Goal: Task Accomplishment & Management: Complete application form

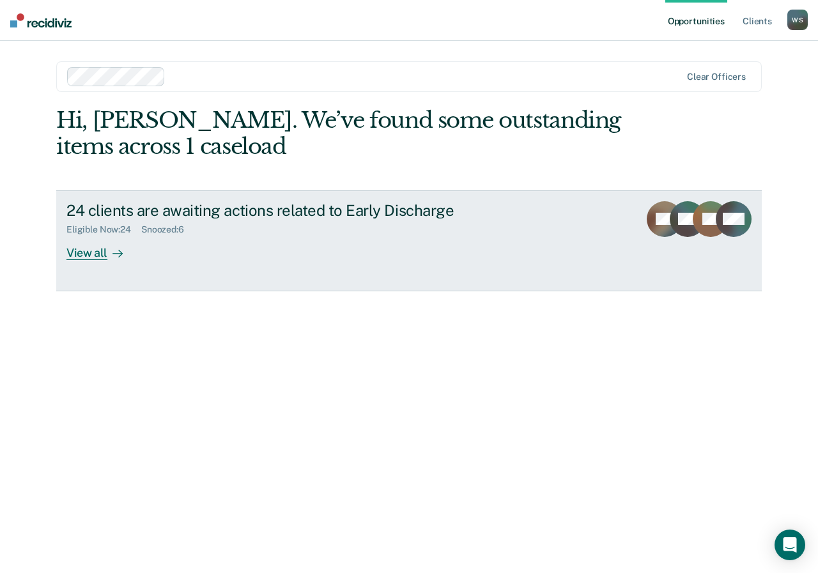
click at [104, 252] on div "View all" at bounding box center [102, 247] width 72 height 25
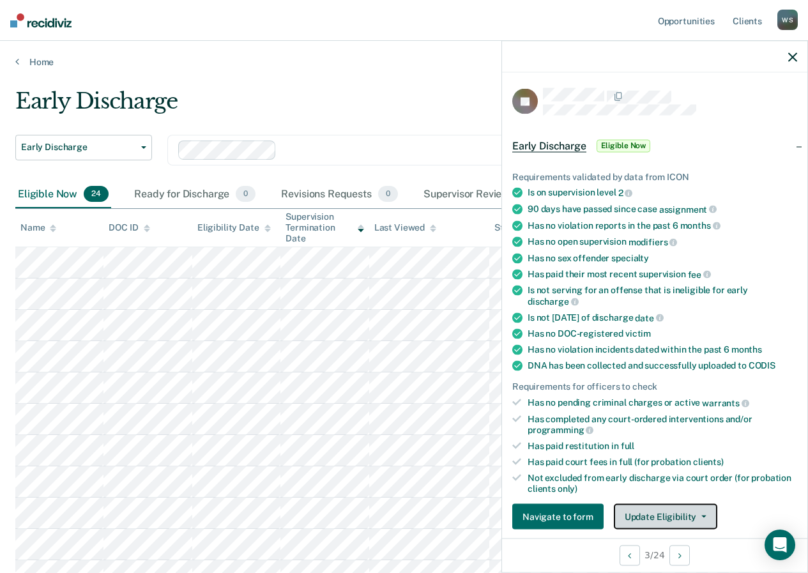
click at [686, 517] on button "Update Eligibility" at bounding box center [666, 517] width 104 height 26
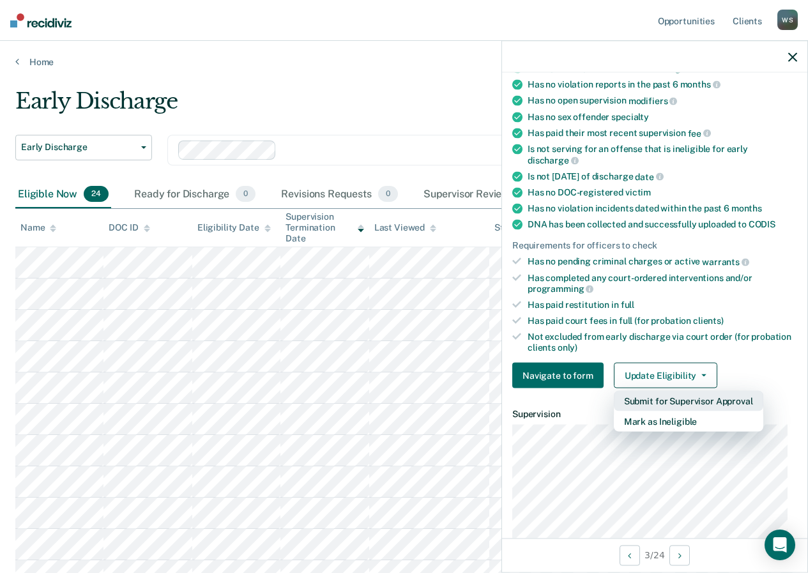
scroll to position [205, 0]
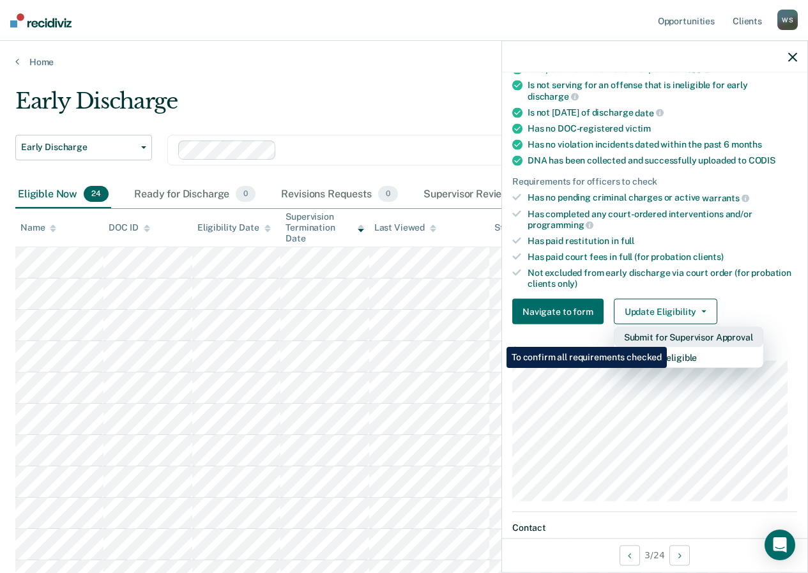
click at [669, 337] on button "Submit for Supervisor Approval" at bounding box center [689, 337] width 150 height 20
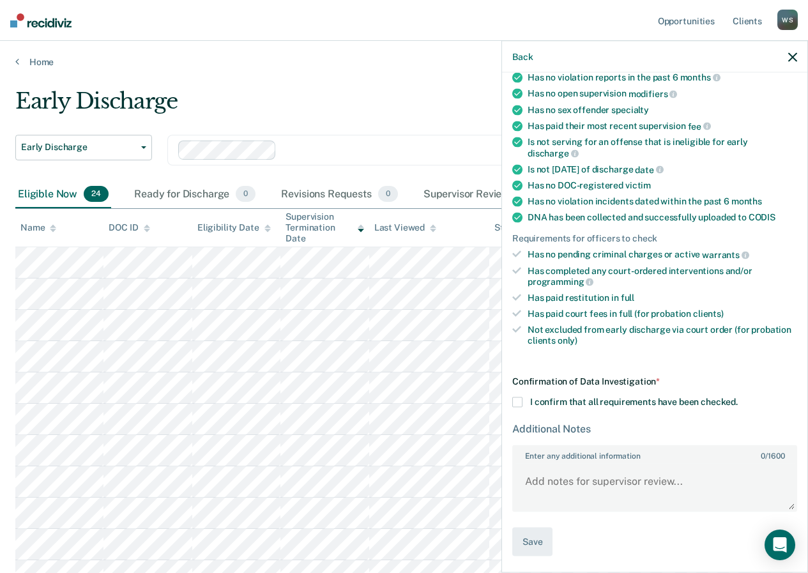
click at [796, 65] on div "Back" at bounding box center [654, 57] width 305 height 32
click at [794, 61] on icon "button" at bounding box center [793, 56] width 9 height 9
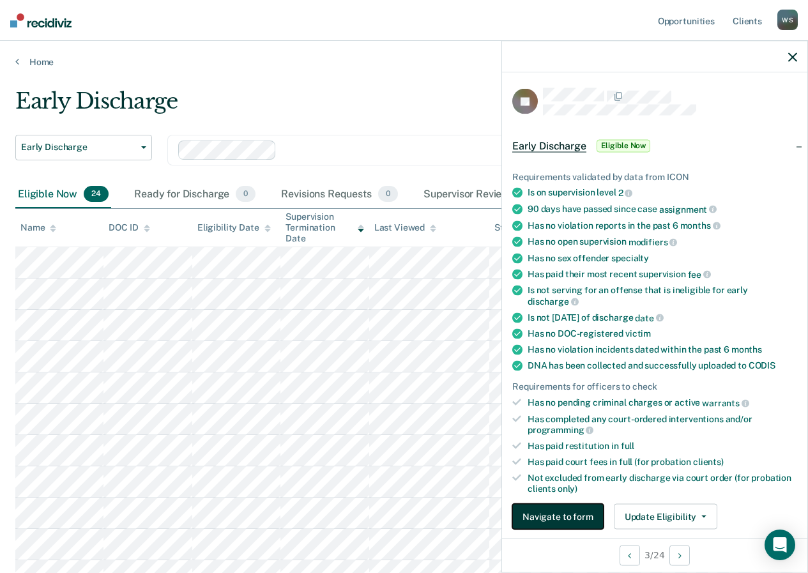
click at [544, 525] on button "Navigate to form" at bounding box center [557, 517] width 91 height 26
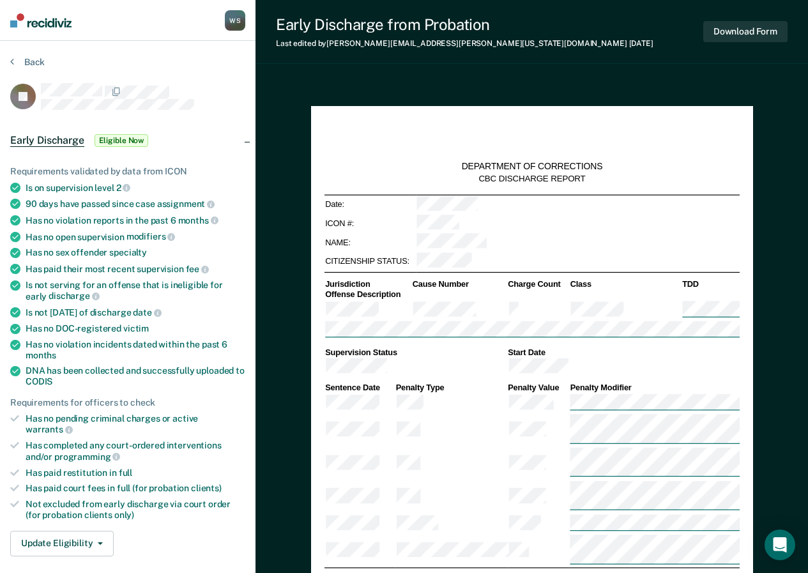
click at [205, 107] on div at bounding box center [143, 96] width 204 height 27
click at [73, 137] on span "Early Discharge" at bounding box center [47, 140] width 74 height 13
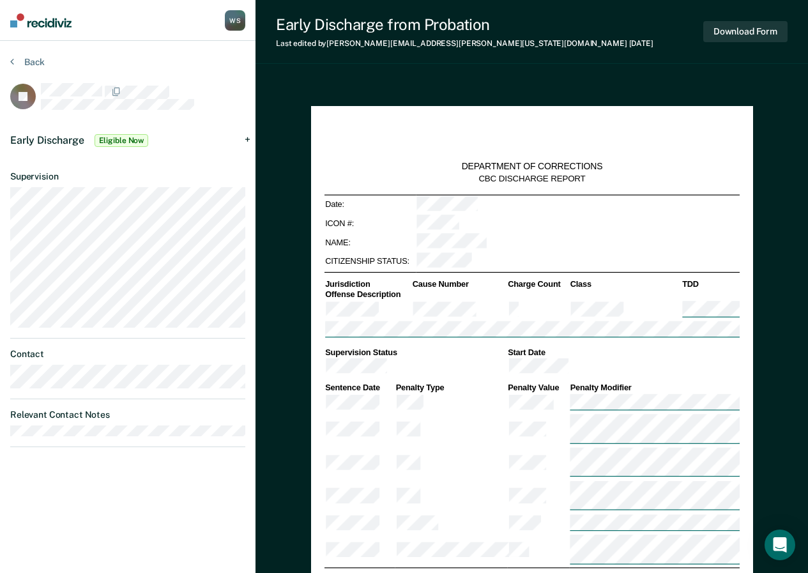
click at [59, 139] on span "Early Discharge" at bounding box center [47, 140] width 74 height 12
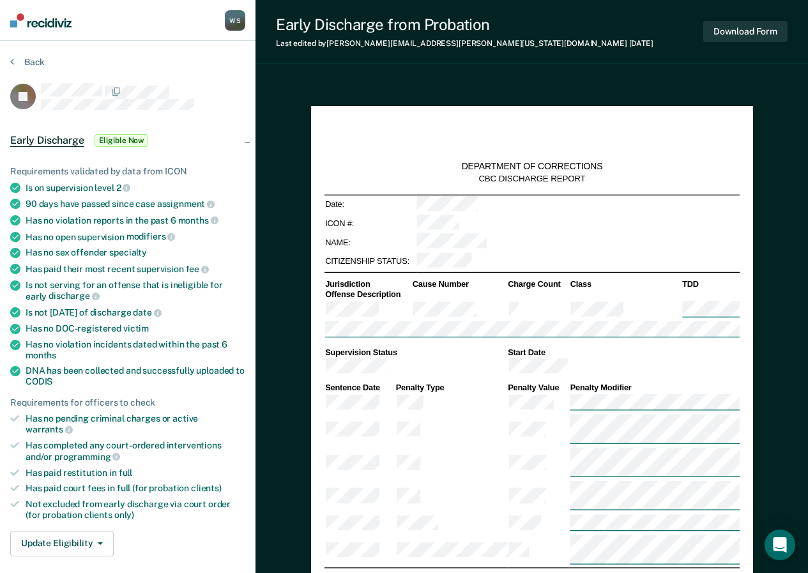
click at [7, 56] on section "Back JB Early Discharge Eligible Now Requirements validated by data from ICON I…" at bounding box center [128, 459] width 256 height 837
click at [10, 64] on icon at bounding box center [12, 61] width 4 height 10
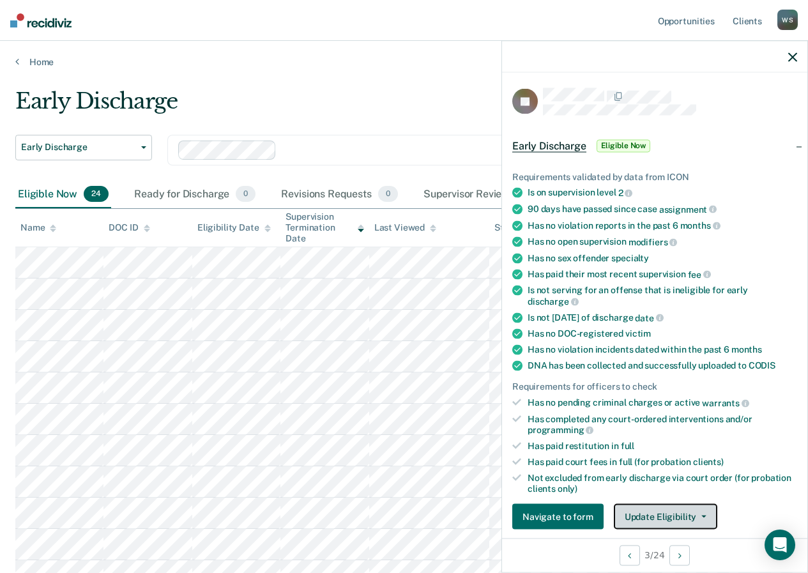
click at [702, 516] on icon "button" at bounding box center [704, 517] width 5 height 3
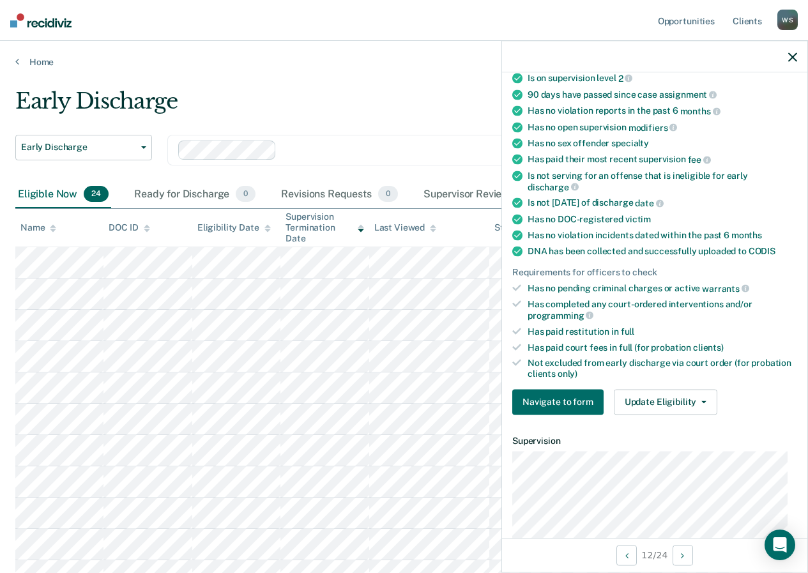
scroll to position [168, 0]
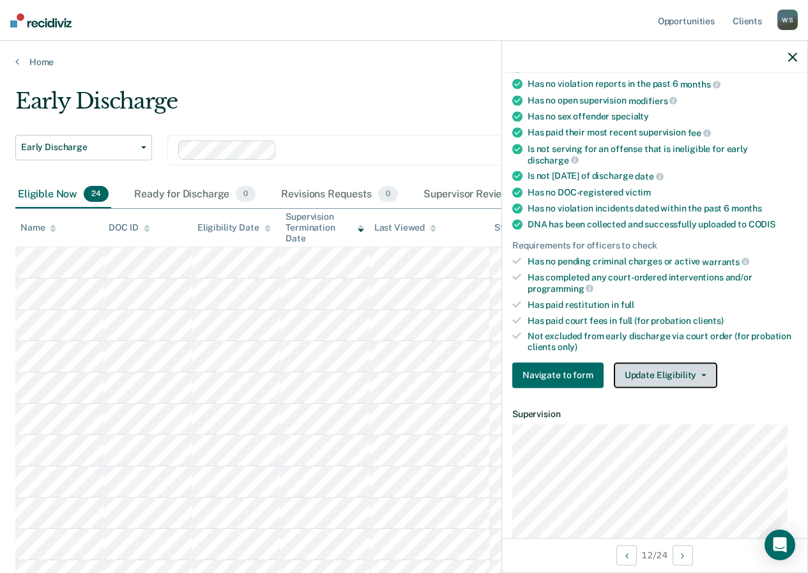
click at [642, 380] on button "Update Eligibility" at bounding box center [666, 375] width 104 height 26
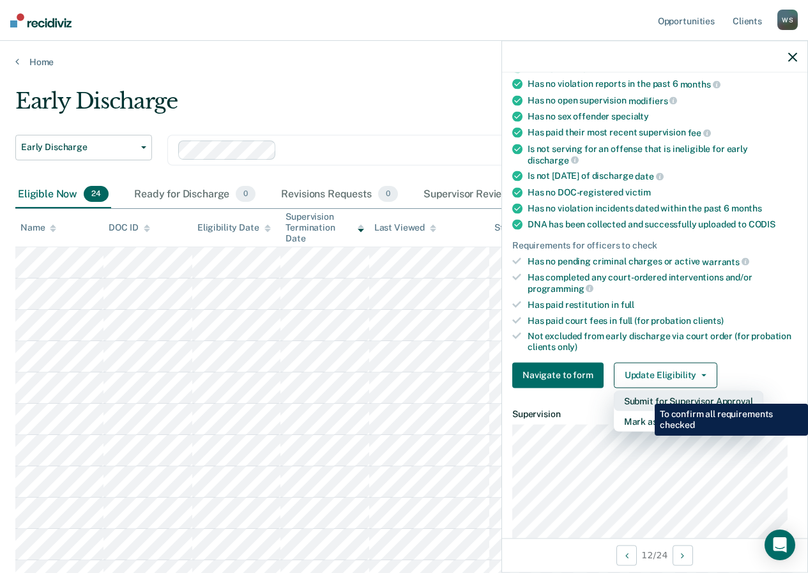
click at [645, 394] on button "Submit for Supervisor Approval" at bounding box center [689, 400] width 150 height 20
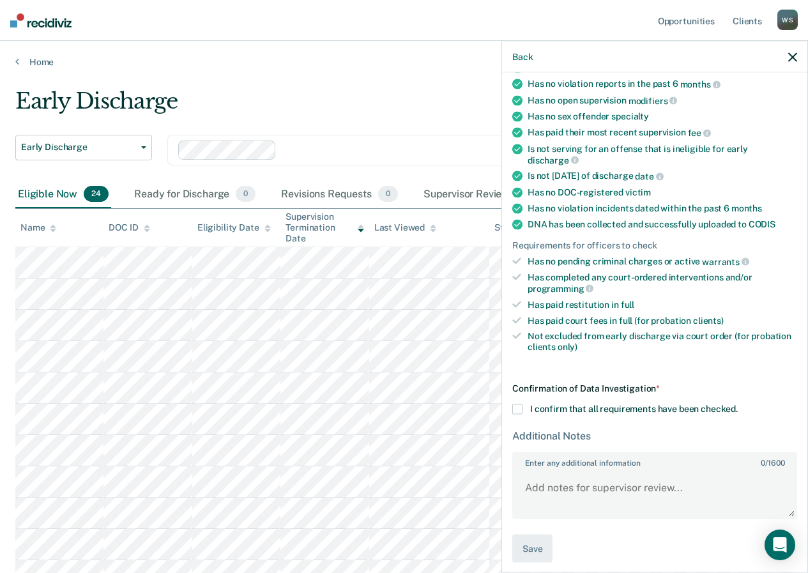
click at [517, 406] on span at bounding box center [517, 409] width 10 height 10
click at [738, 404] on input "I confirm that all requirements have been checked." at bounding box center [738, 404] width 0 height 0
click at [528, 548] on button "Save" at bounding box center [532, 548] width 40 height 29
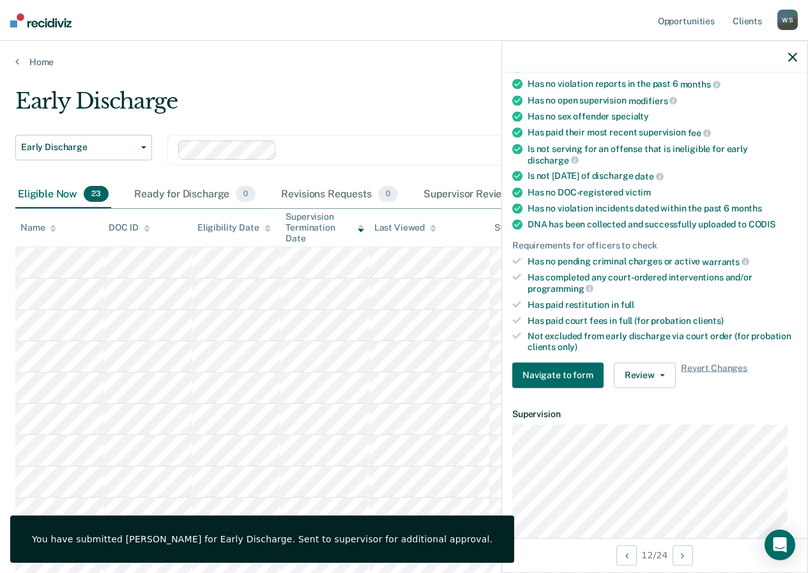
click at [792, 49] on div at bounding box center [654, 57] width 305 height 32
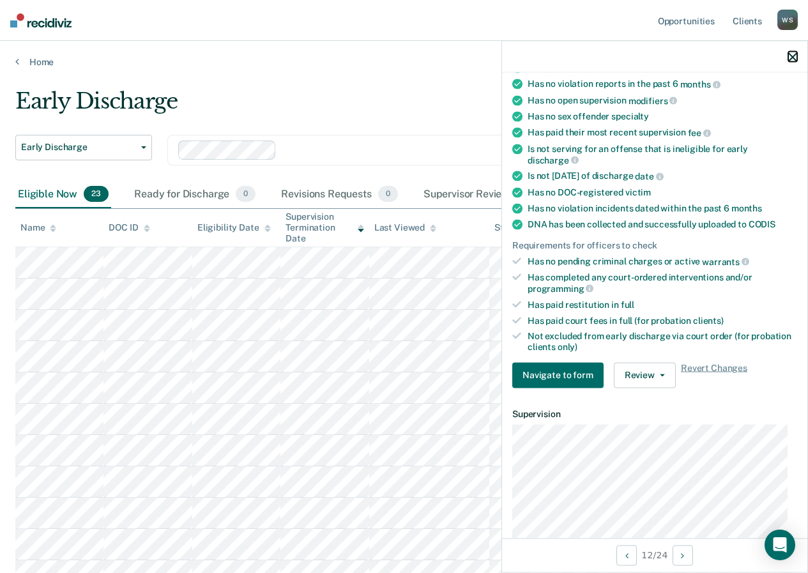
click at [790, 54] on icon "button" at bounding box center [793, 56] width 9 height 9
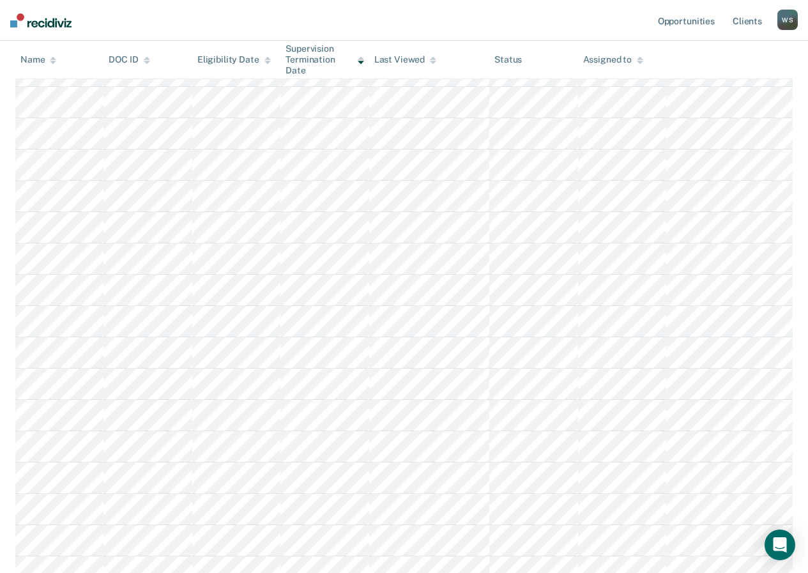
scroll to position [0, 0]
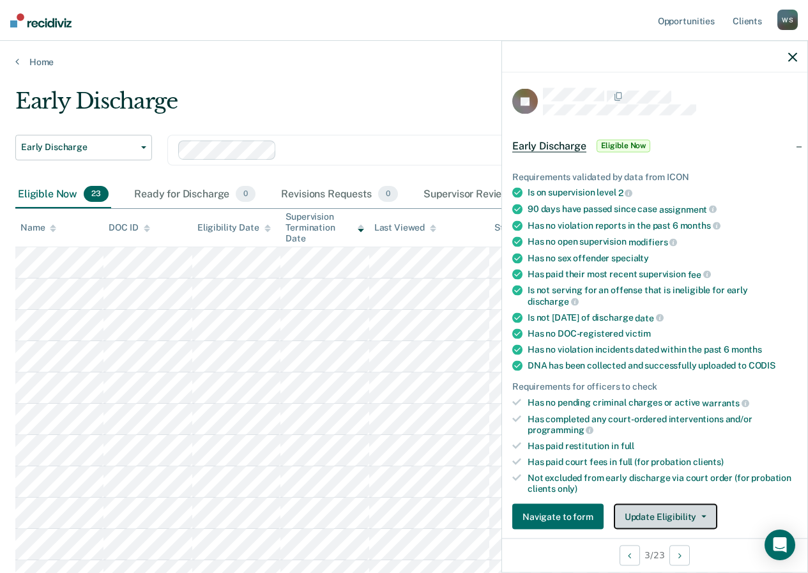
click at [663, 513] on button "Update Eligibility" at bounding box center [666, 517] width 104 height 26
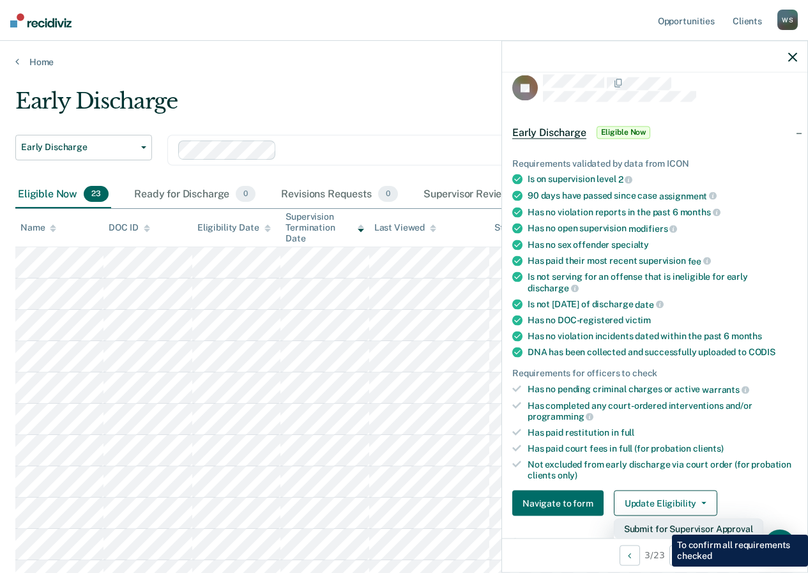
click at [663, 525] on button "Submit for Supervisor Approval" at bounding box center [689, 529] width 150 height 20
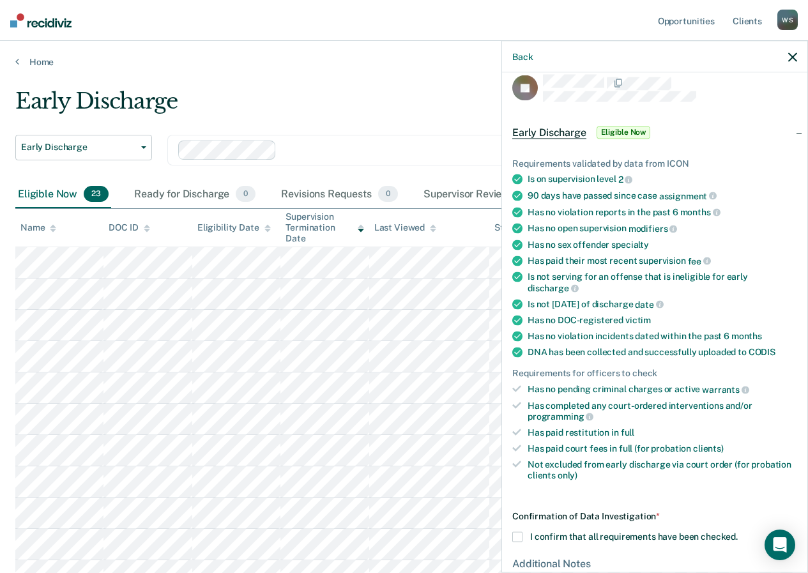
click at [521, 532] on span at bounding box center [517, 537] width 10 height 10
click at [738, 532] on input "I confirm that all requirements have been checked." at bounding box center [738, 532] width 0 height 0
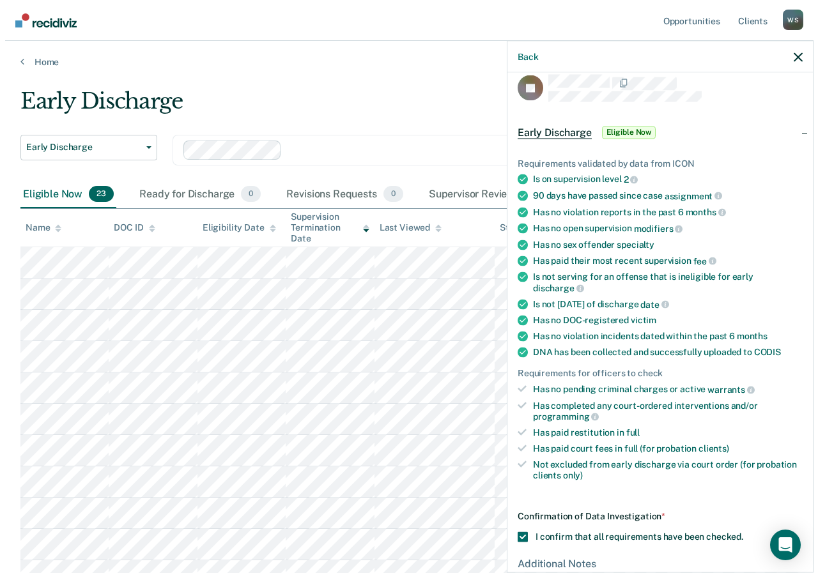
scroll to position [148, 0]
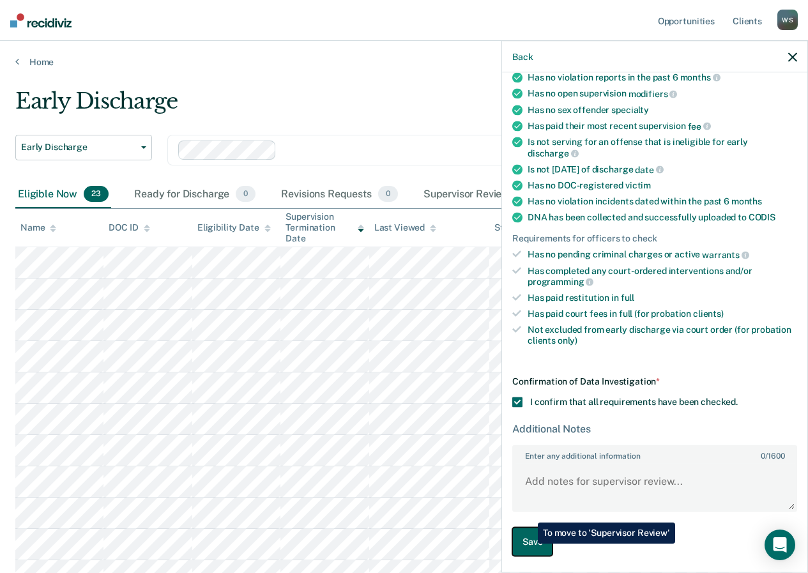
click at [528, 544] on button "Save" at bounding box center [532, 542] width 40 height 29
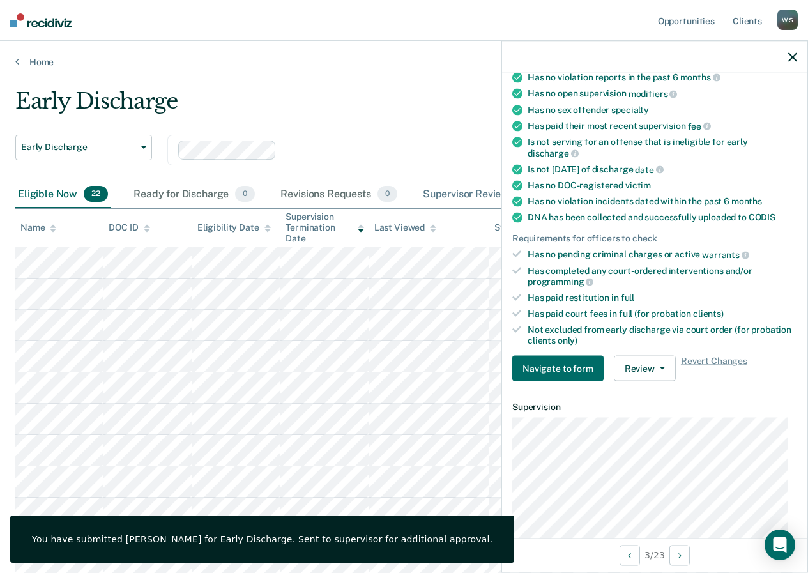
click at [473, 187] on div "Supervisor Review 2" at bounding box center [479, 195] width 118 height 28
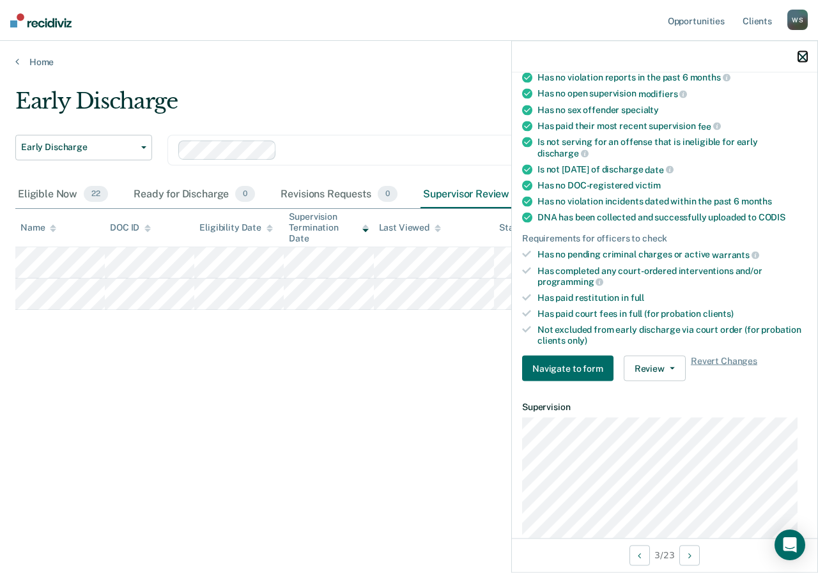
click at [799, 56] on icon "button" at bounding box center [802, 56] width 9 height 9
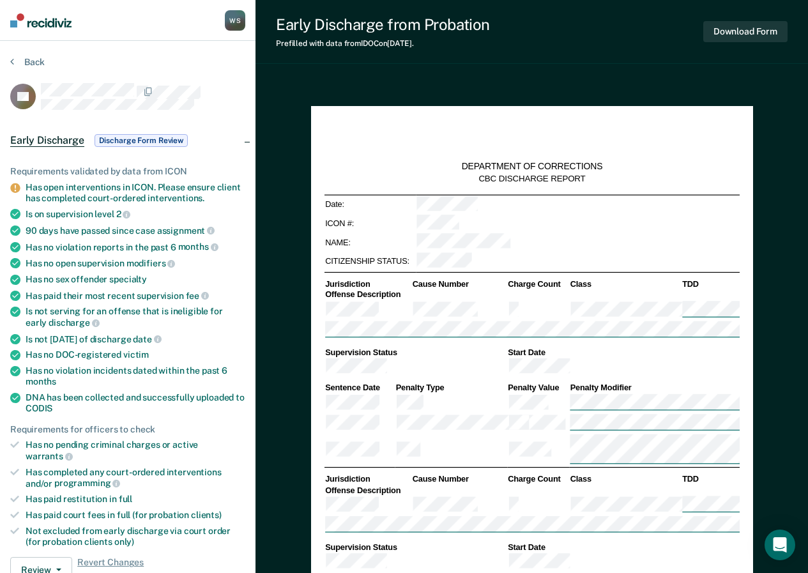
type textarea "x"
click at [27, 58] on button "Back" at bounding box center [27, 62] width 35 height 12
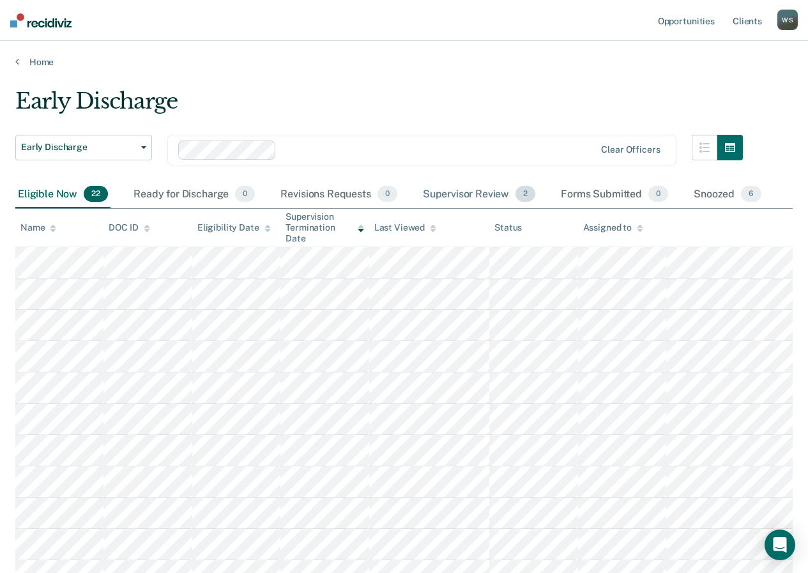
click at [497, 193] on div "Supervisor Review 2" at bounding box center [479, 195] width 118 height 28
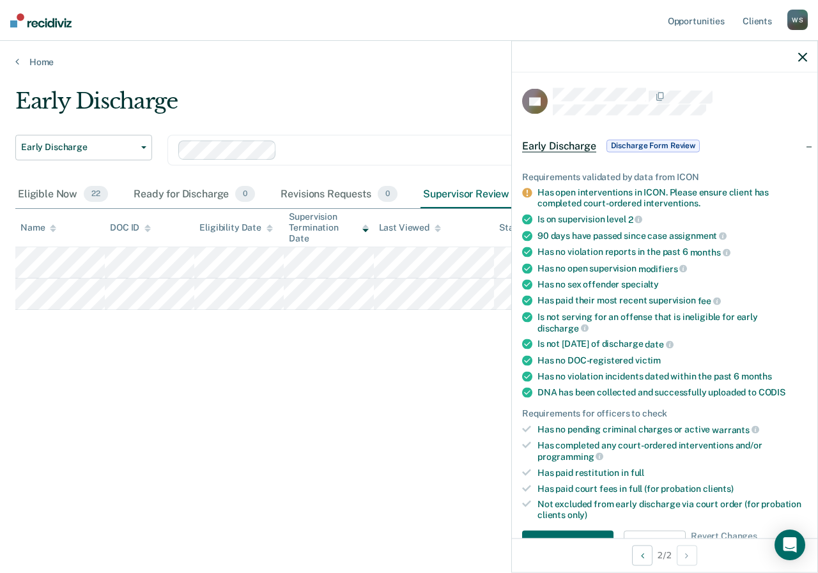
scroll to position [192, 0]
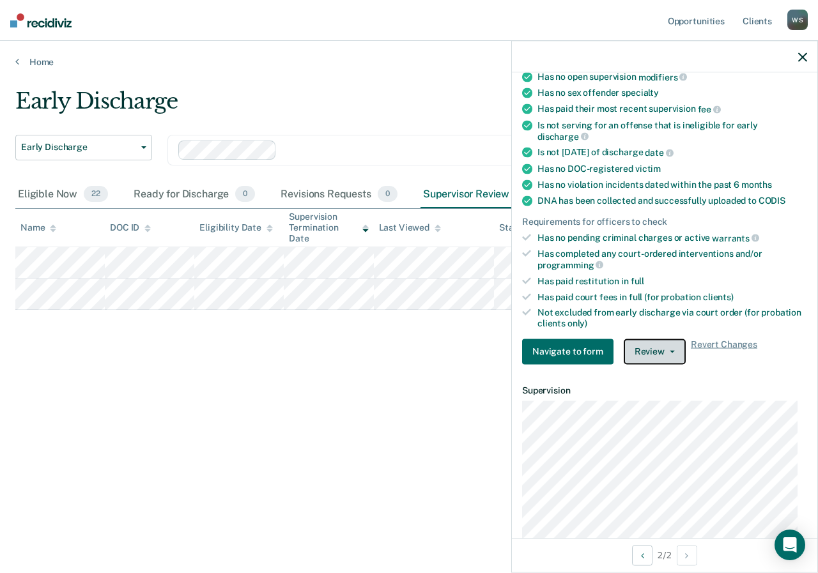
click at [665, 351] on span "button" at bounding box center [670, 351] width 10 height 3
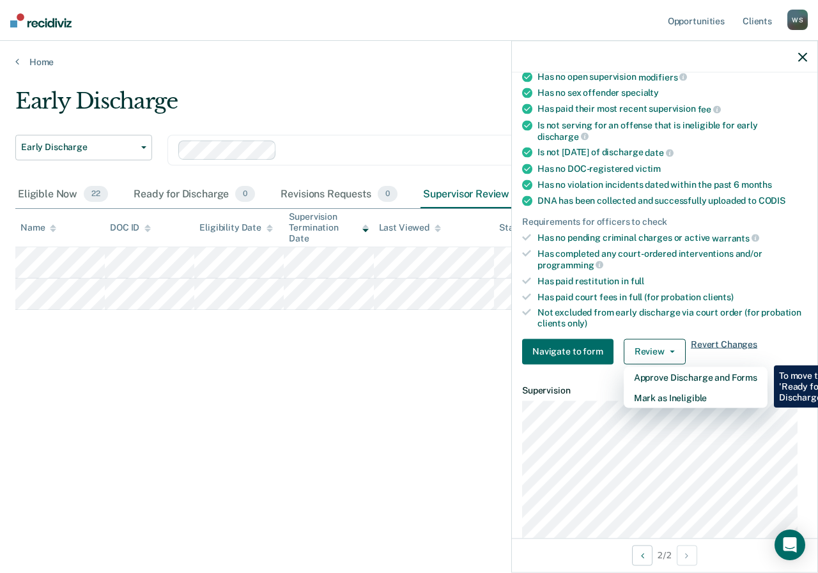
click at [713, 343] on span "Revert Changes" at bounding box center [724, 352] width 66 height 26
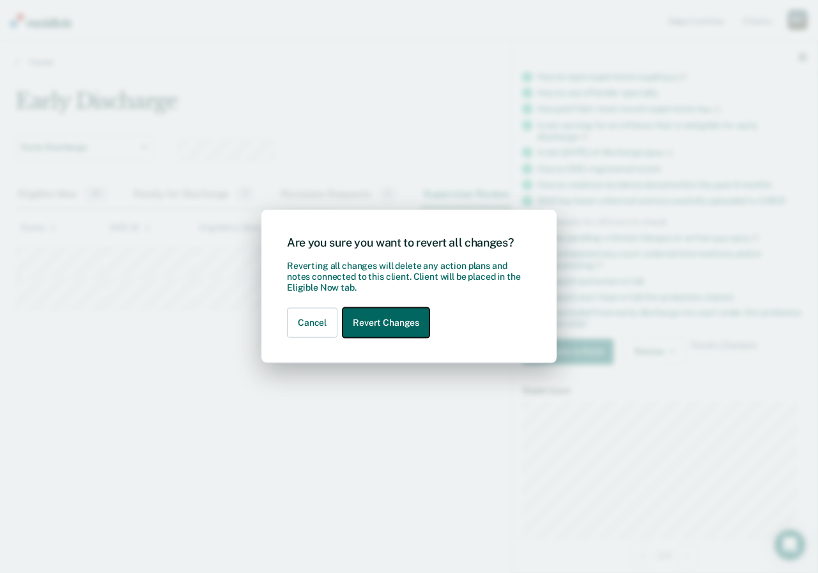
click at [406, 336] on button "Revert Changes" at bounding box center [386, 323] width 87 height 30
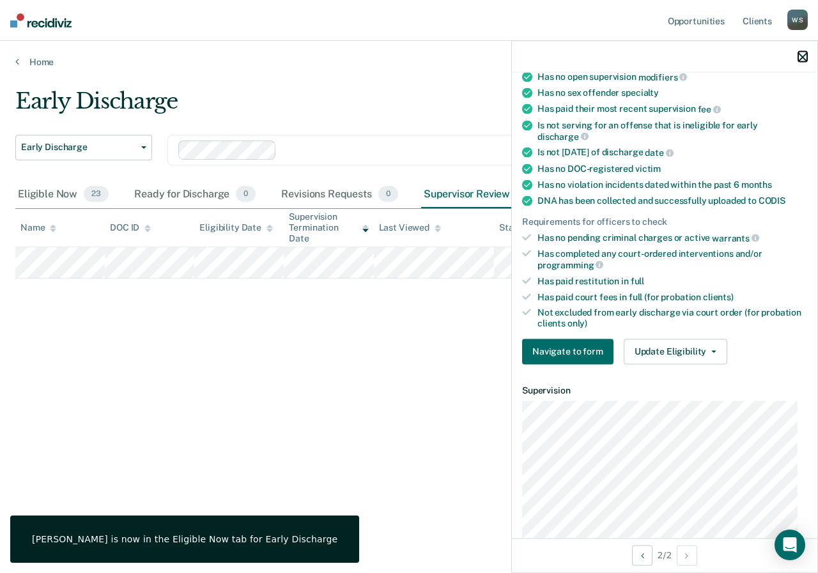
click at [801, 58] on icon "button" at bounding box center [802, 56] width 9 height 9
